Goal: Task Accomplishment & Management: Manage account settings

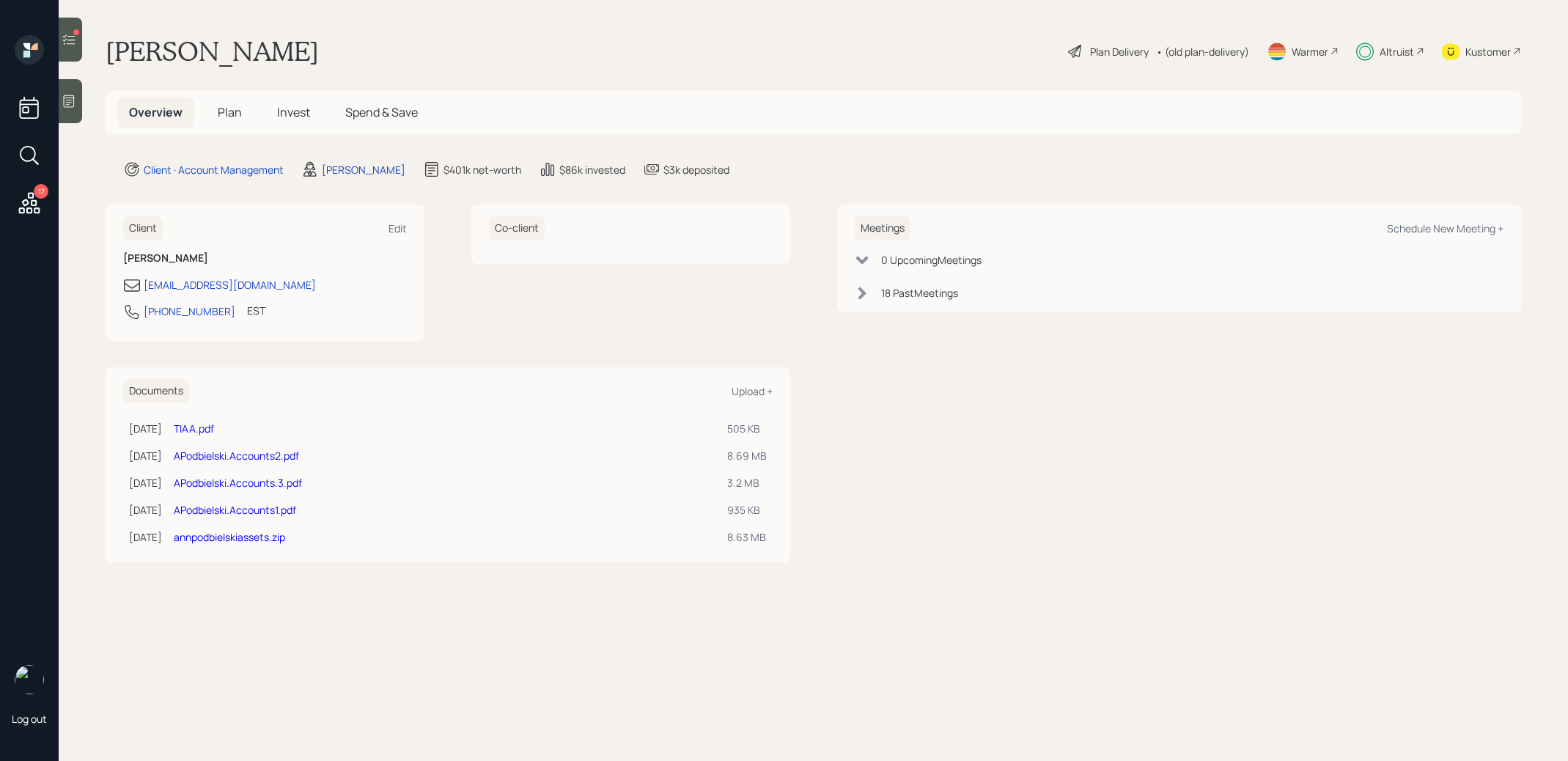
click at [293, 111] on span "Invest" at bounding box center [293, 112] width 33 height 16
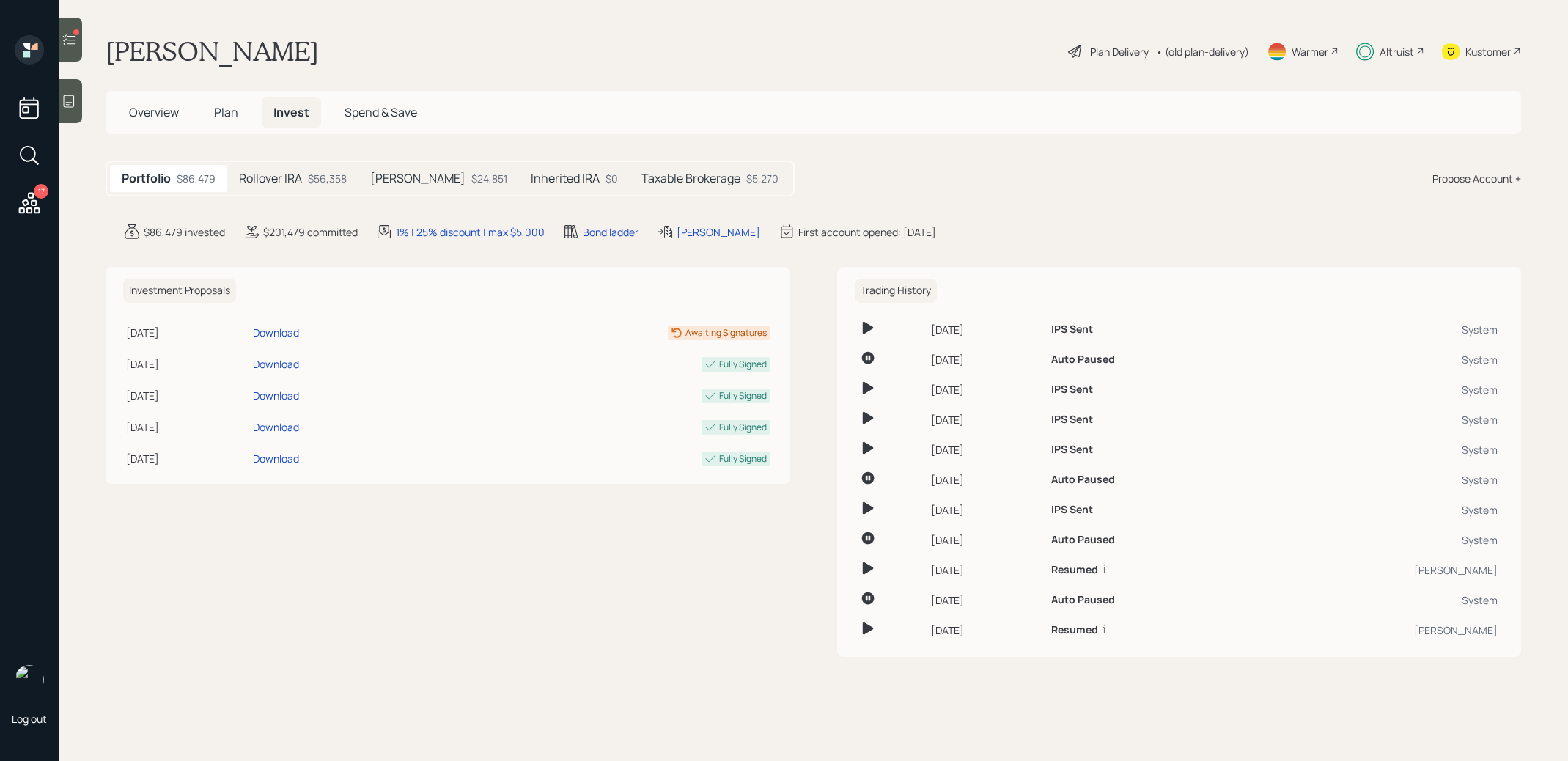
click at [317, 176] on div "$56,358" at bounding box center [327, 178] width 39 height 16
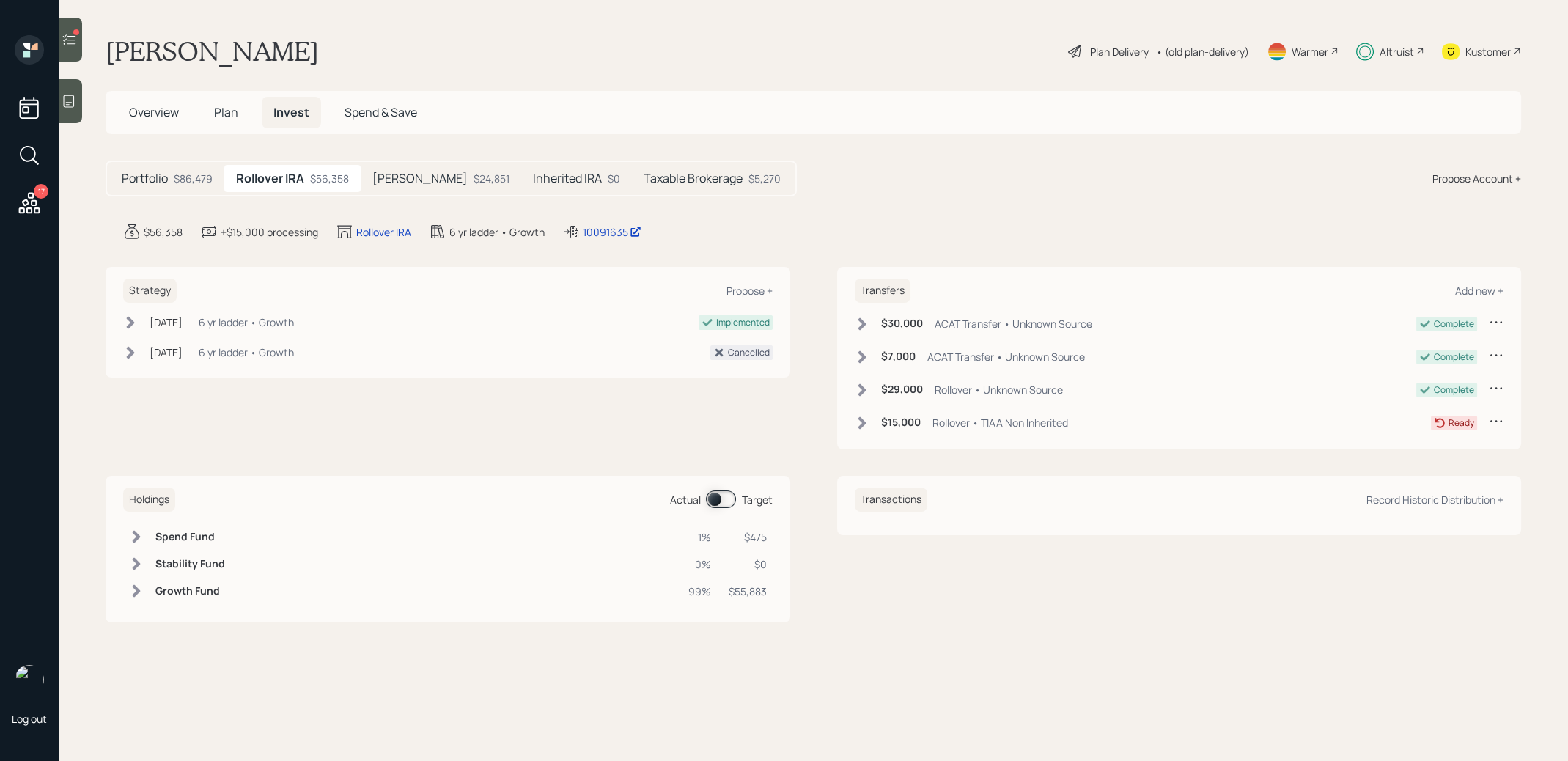
click at [718, 492] on span at bounding box center [721, 500] width 30 height 18
click at [721, 497] on span at bounding box center [721, 500] width 30 height 18
click at [714, 500] on span at bounding box center [721, 500] width 30 height 18
click at [728, 498] on span at bounding box center [721, 500] width 30 height 18
click at [224, 106] on span "Plan" at bounding box center [226, 112] width 24 height 16
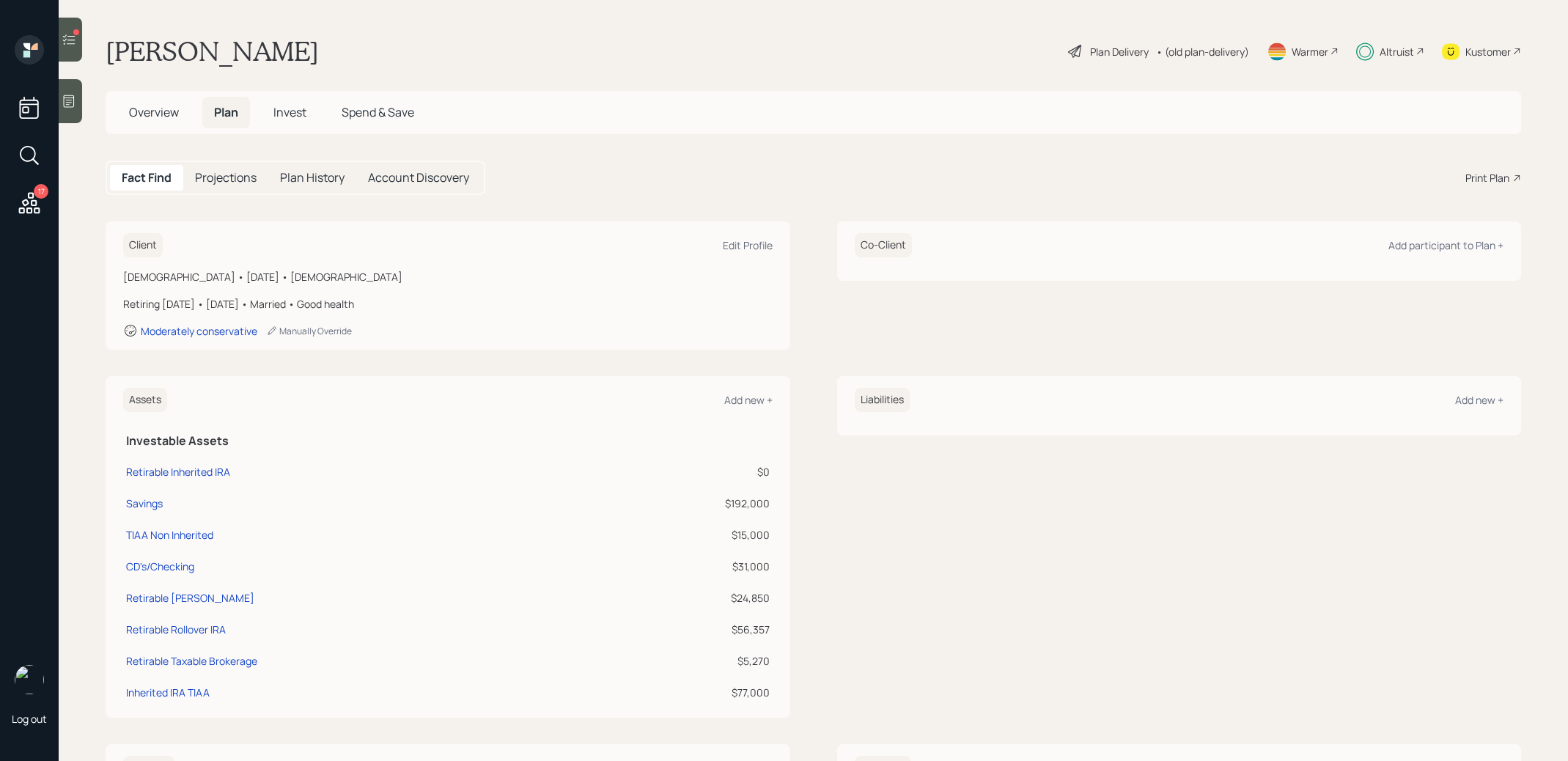
click at [286, 109] on span "Invest" at bounding box center [290, 112] width 33 height 16
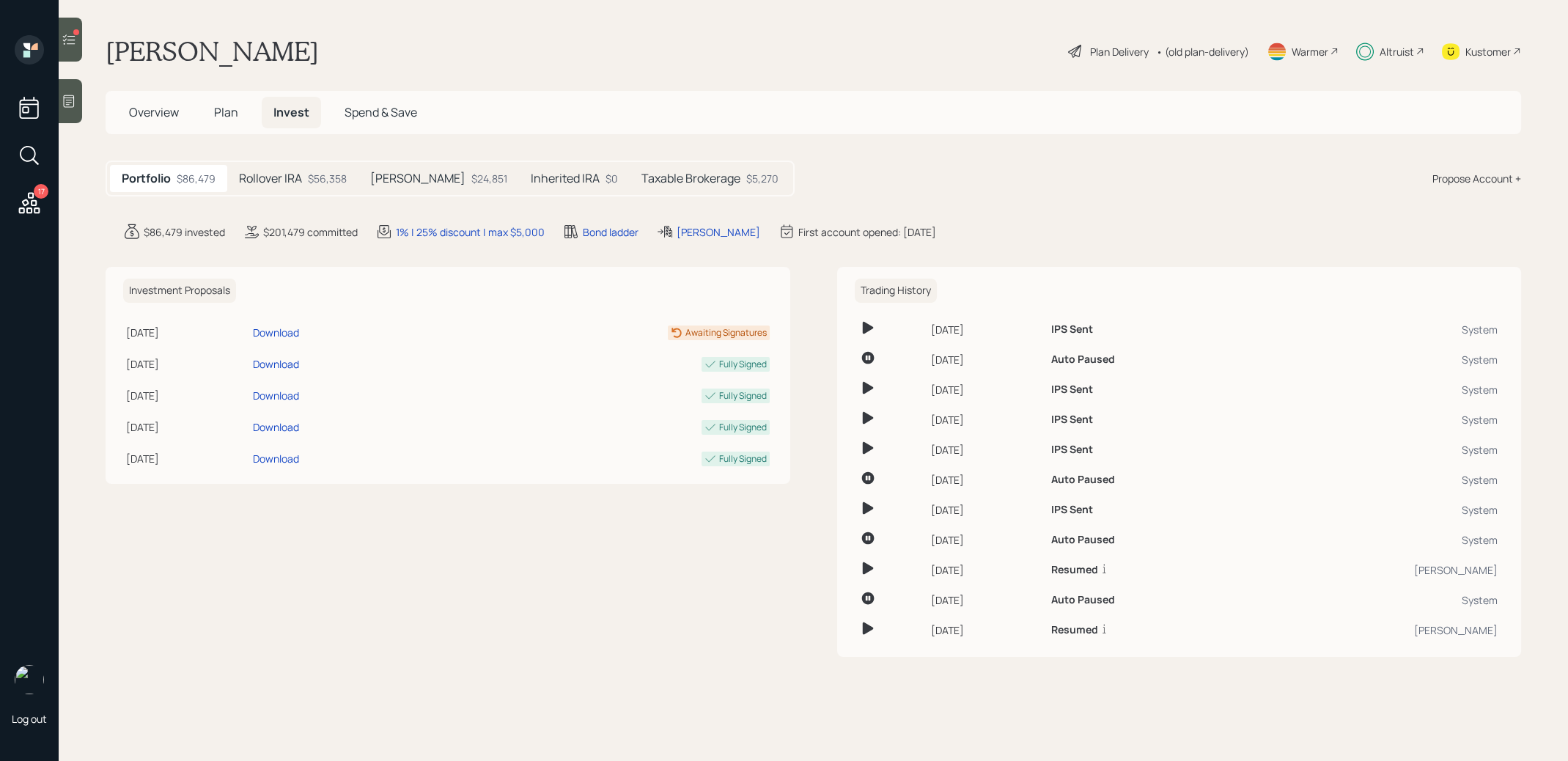
click at [531, 177] on h5 "Inherited IRA" at bounding box center [564, 178] width 69 height 14
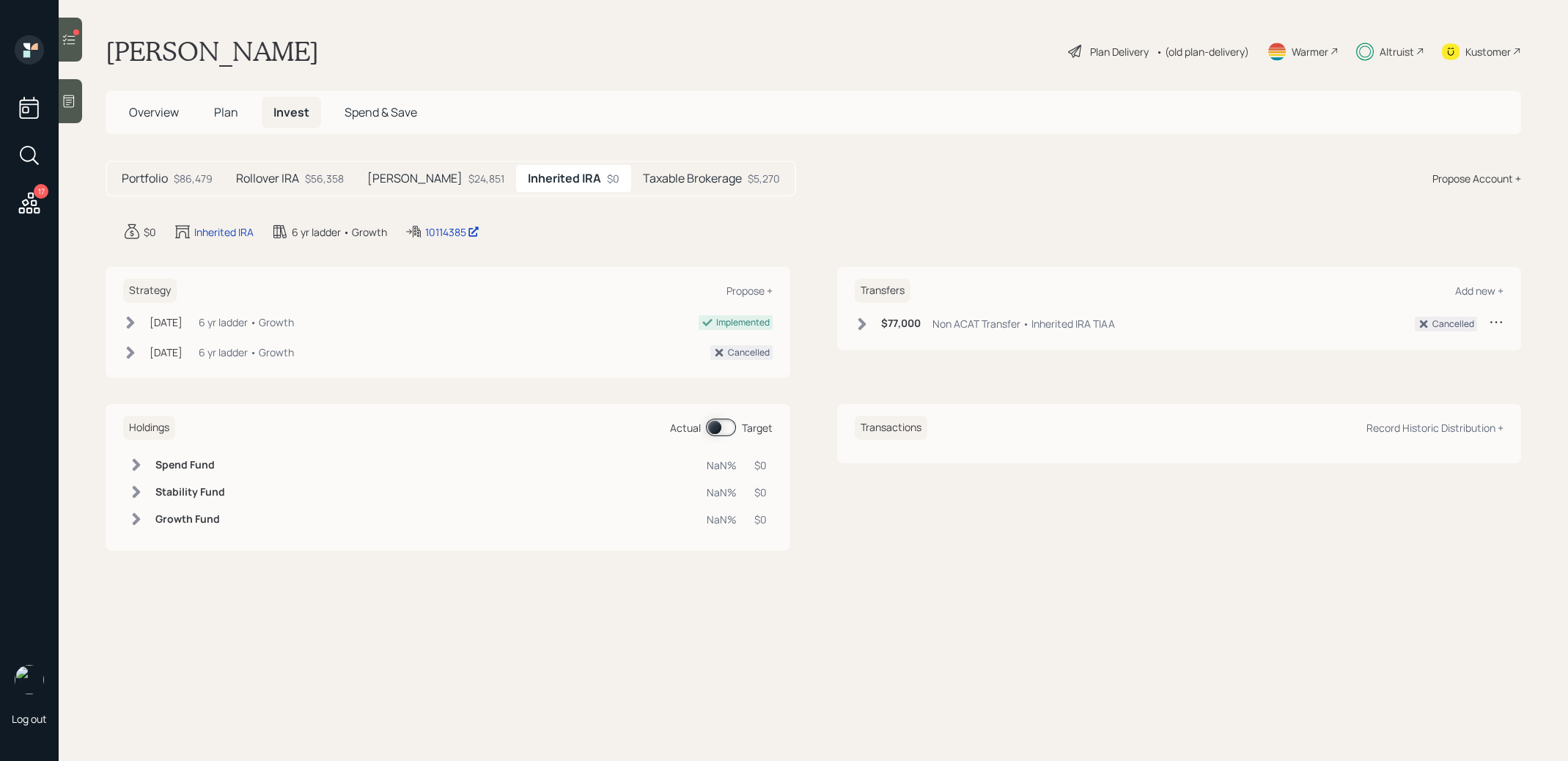
click at [469, 171] on div "$24,851" at bounding box center [486, 178] width 36 height 16
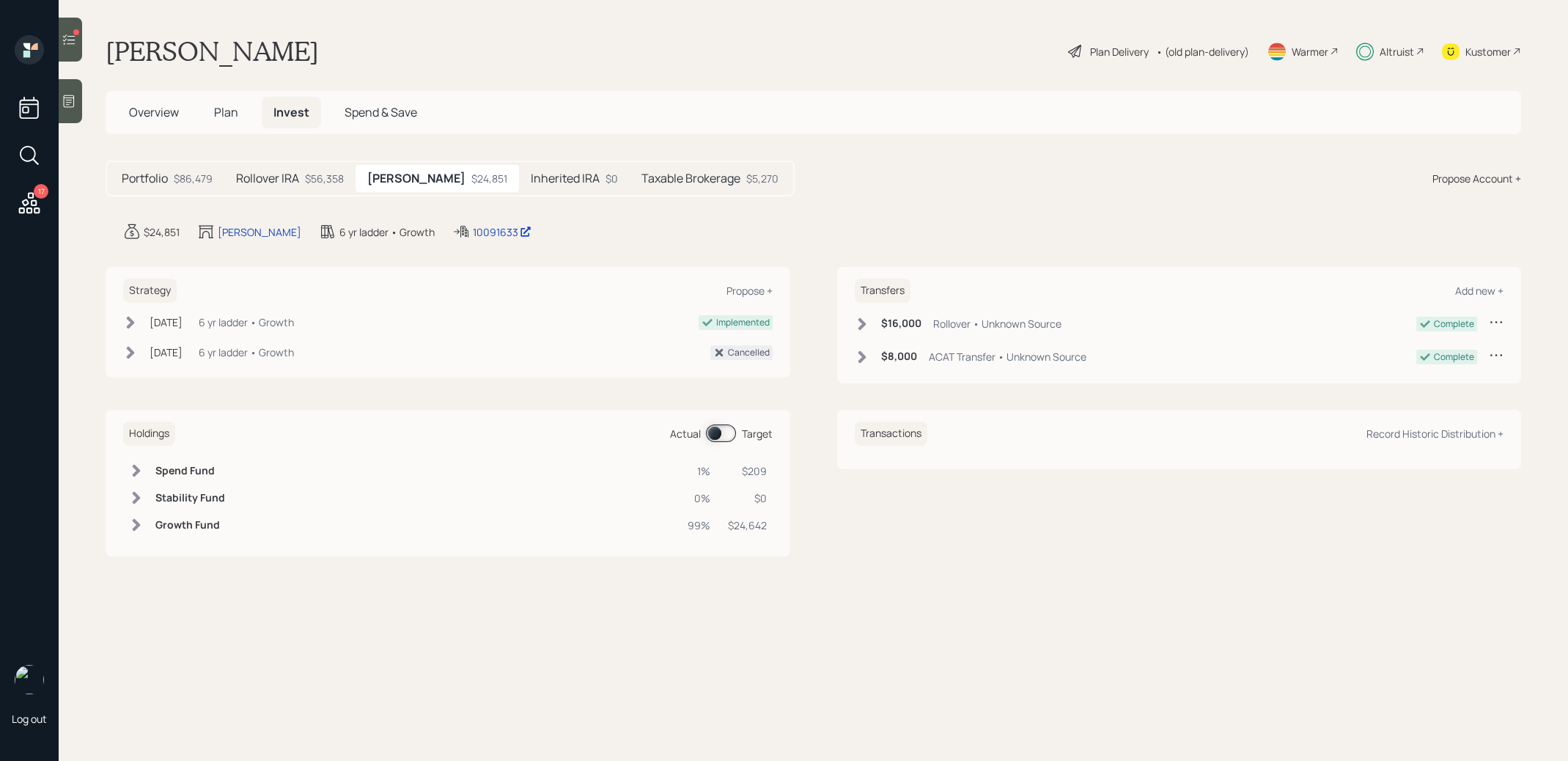
click at [649, 176] on h5 "Taxable Brokerage" at bounding box center [691, 178] width 99 height 14
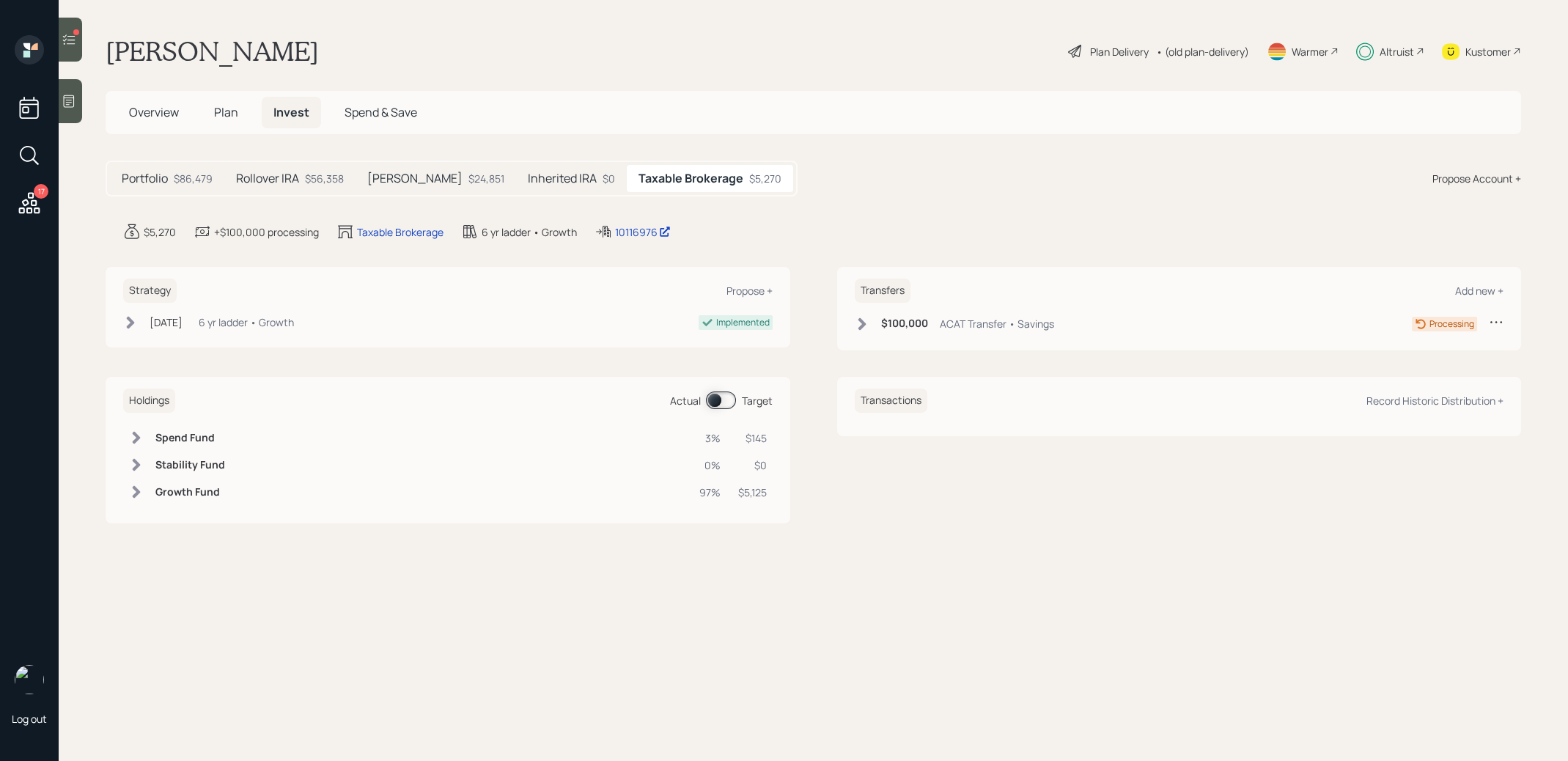
click at [1495, 322] on icon at bounding box center [1496, 322] width 12 height 2
click at [1442, 362] on div "Cancel Transfer" at bounding box center [1450, 364] width 106 height 14
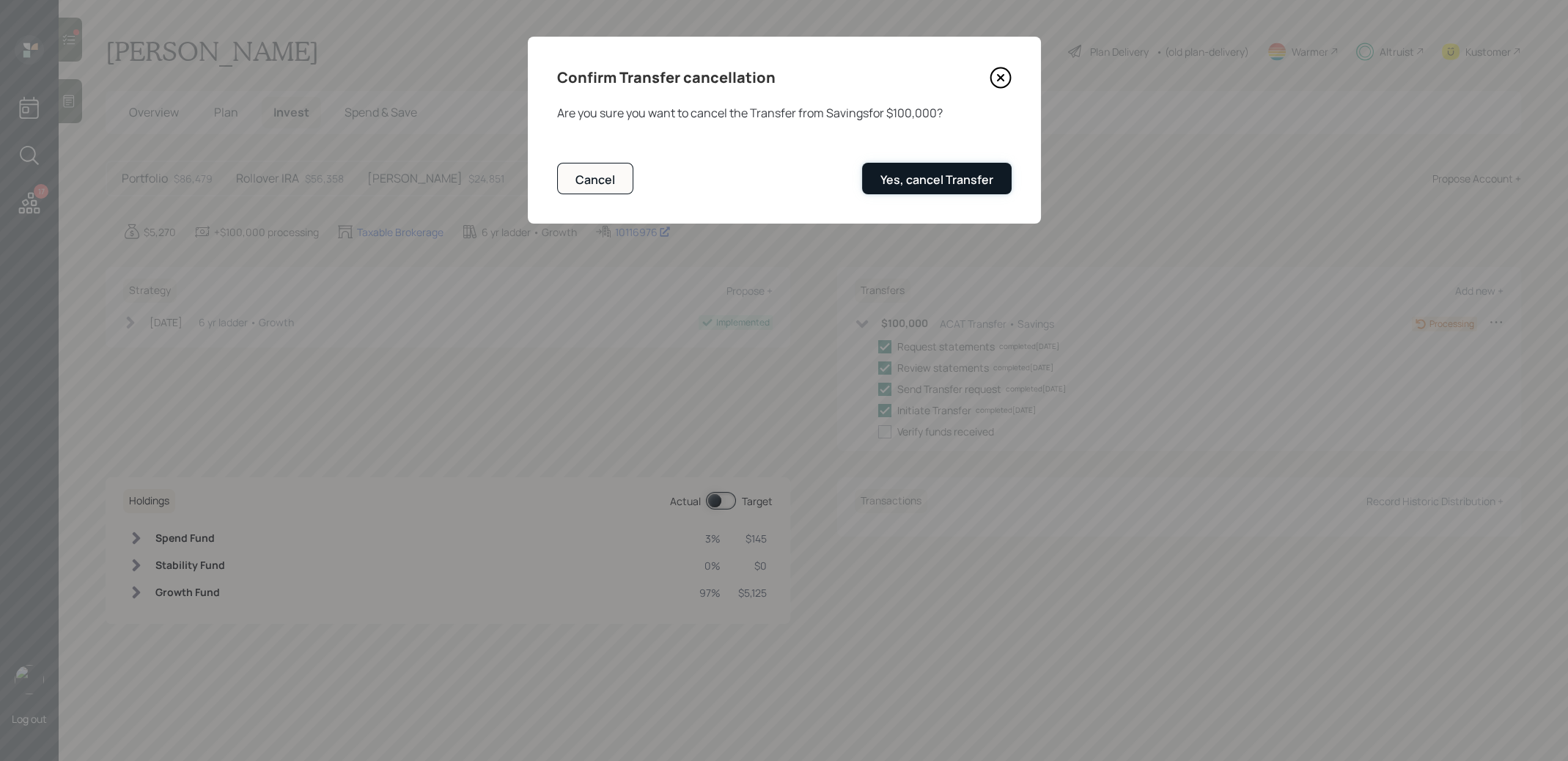
click at [902, 174] on div "Yes, cancel Transfer" at bounding box center [936, 179] width 113 height 16
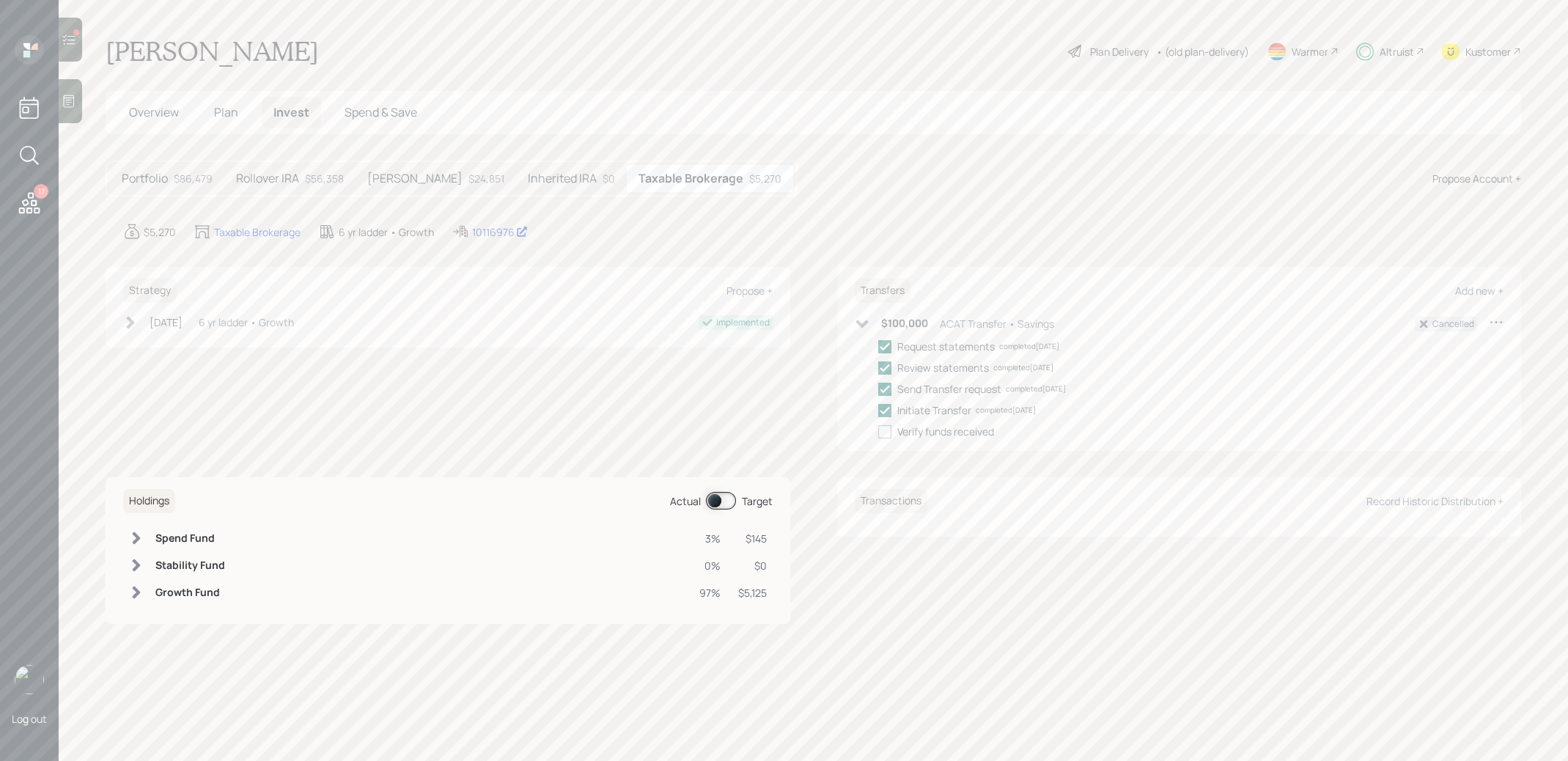
click at [66, 41] on icon at bounding box center [69, 40] width 15 height 15
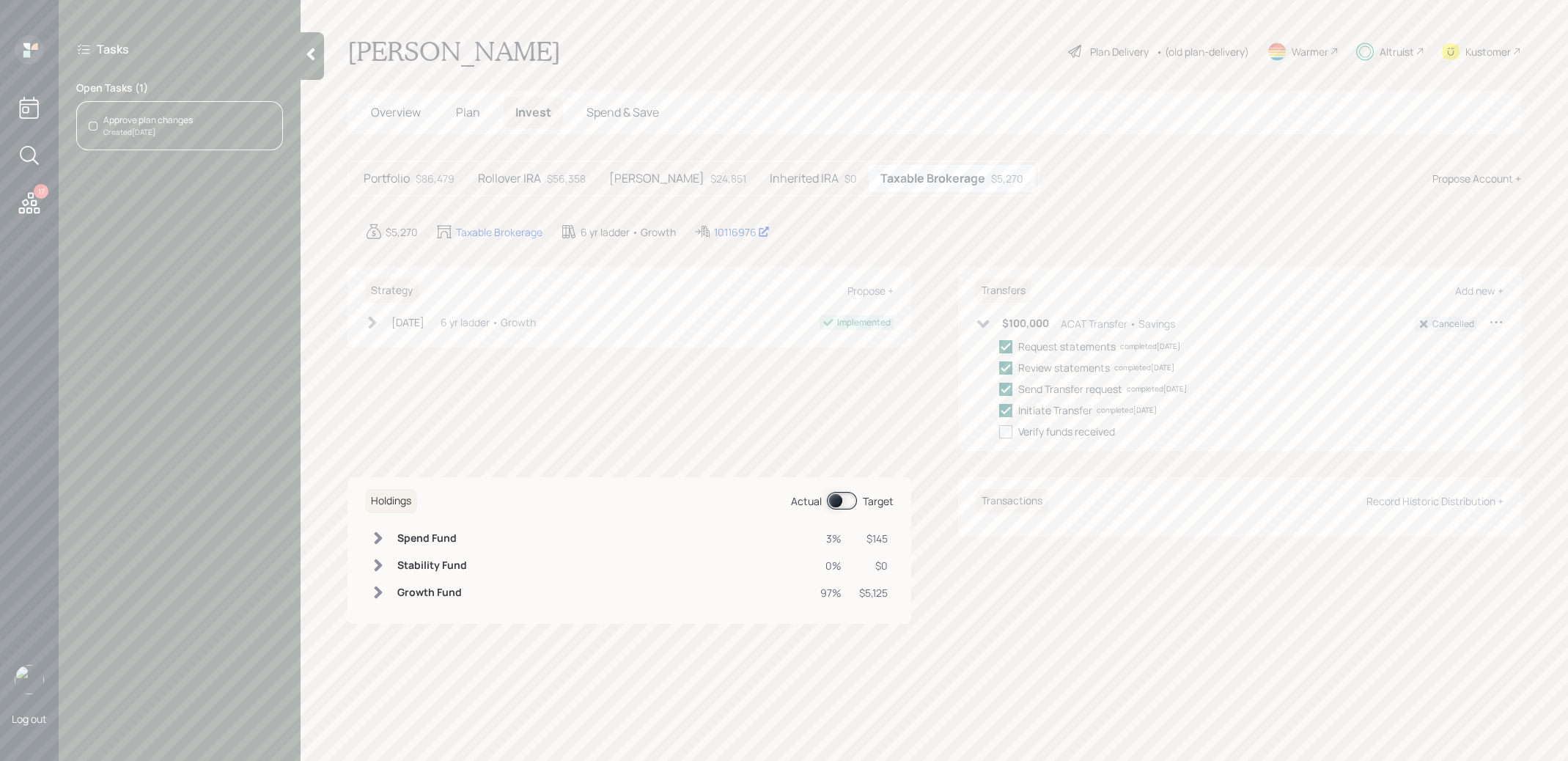
click at [203, 117] on div "Approve plan changes Created [DATE]" at bounding box center [179, 125] width 207 height 49
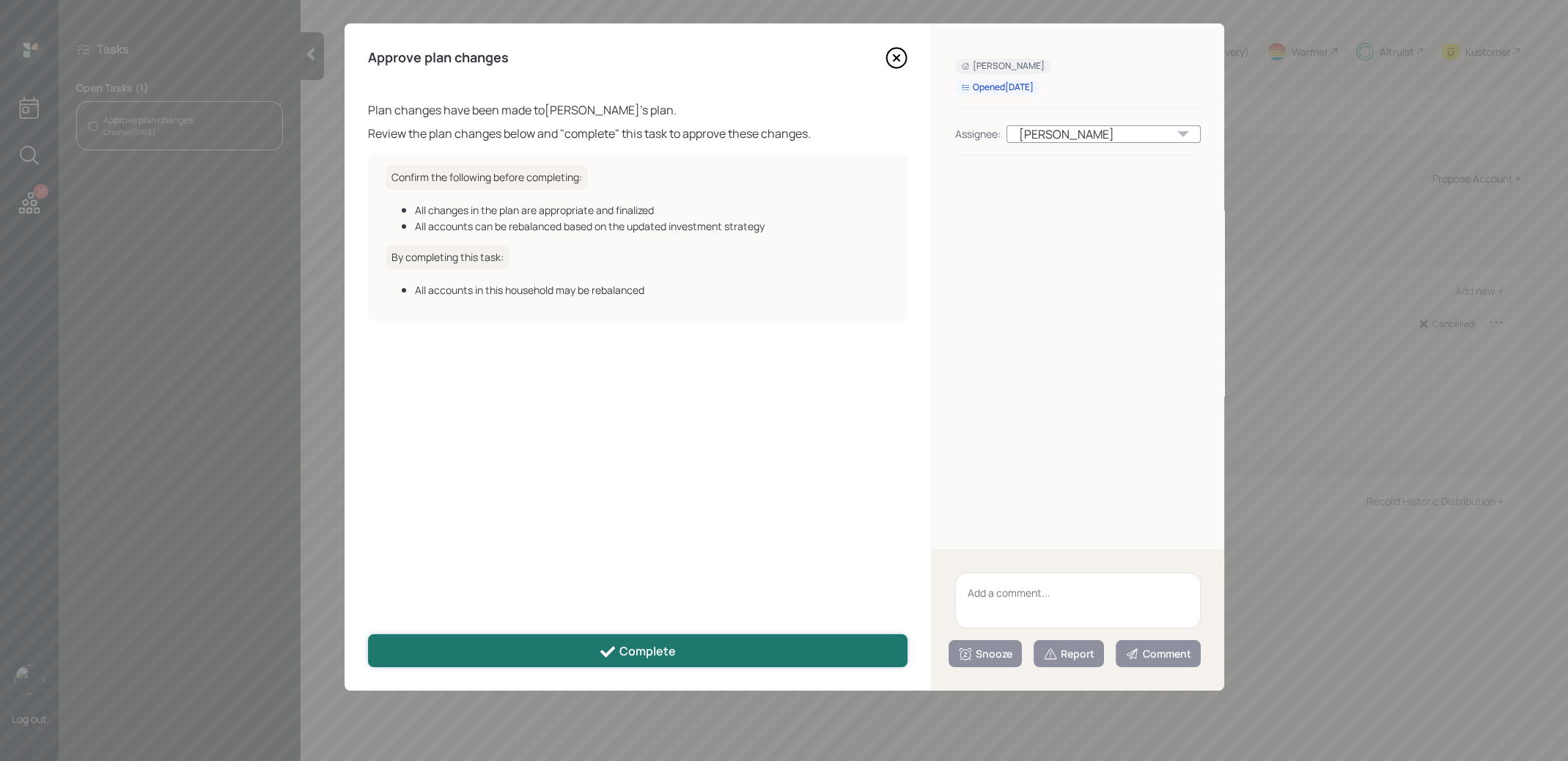
click at [669, 653] on div "Complete" at bounding box center [638, 652] width 77 height 18
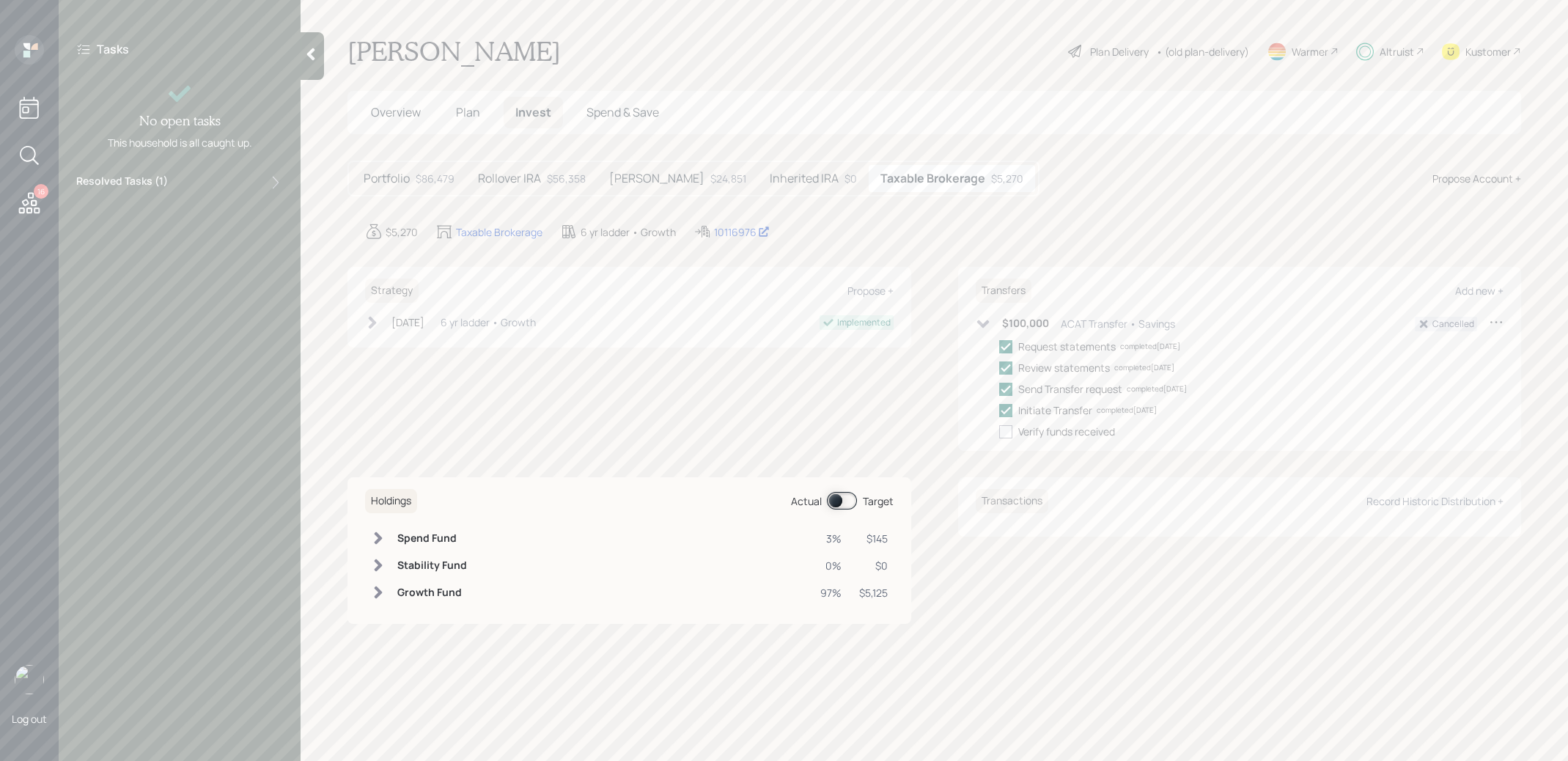
click at [30, 203] on icon at bounding box center [30, 203] width 27 height 27
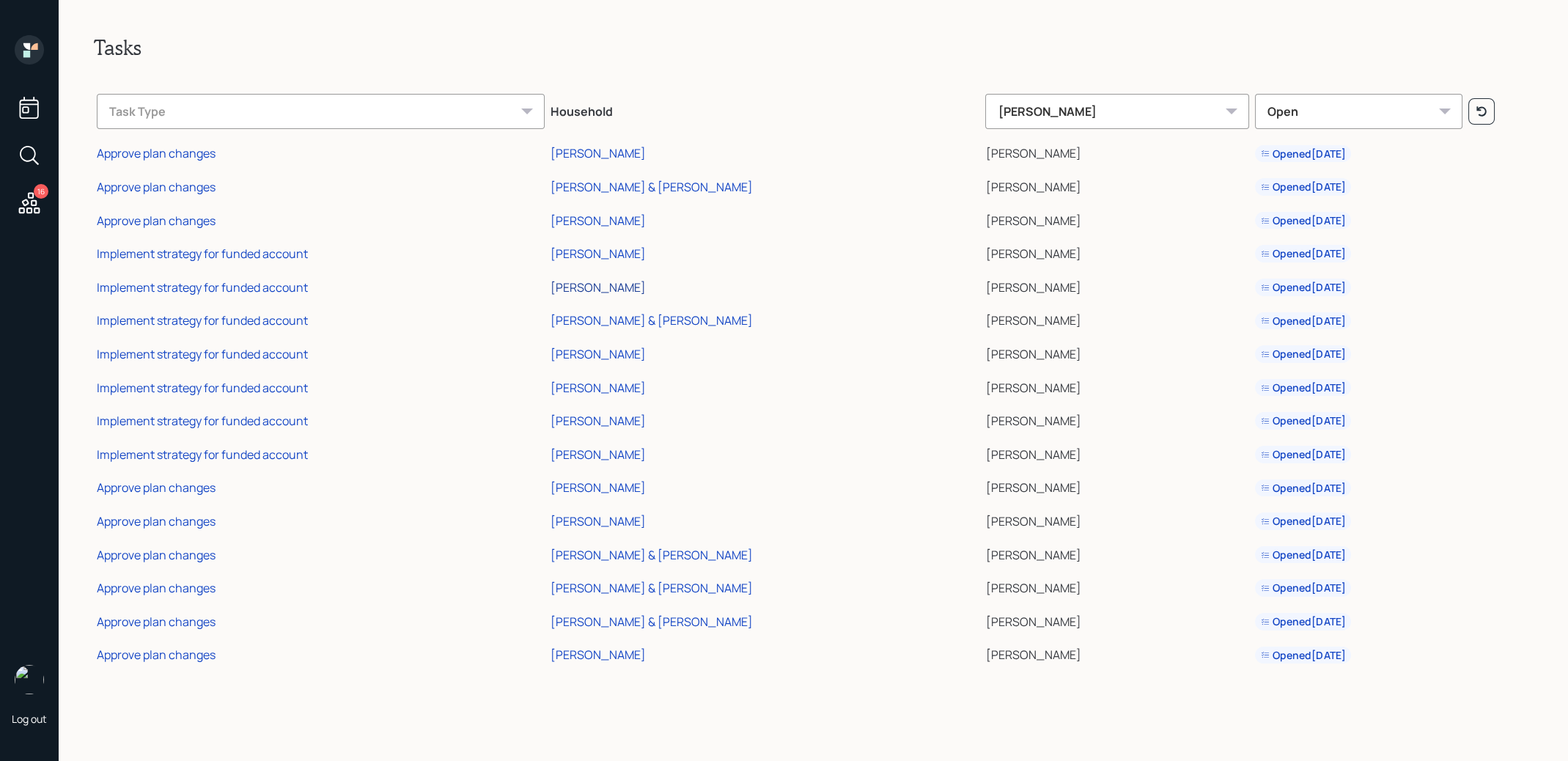
click at [552, 287] on div "[PERSON_NAME]" at bounding box center [598, 287] width 95 height 16
